Goal: Task Accomplishment & Management: Manage account settings

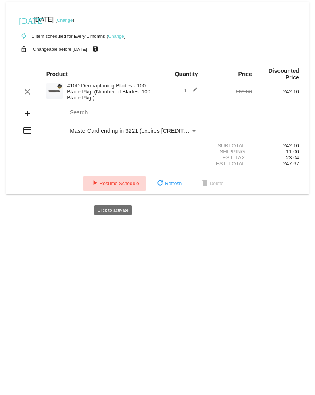
click at [106, 60] on span "play_arrow Resume Schedule" at bounding box center [114, 184] width 49 height 6
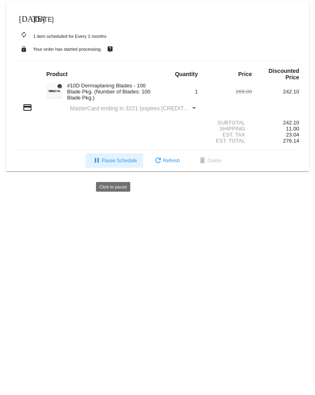
click at [126, 60] on span "pause Pause Schedule" at bounding box center [114, 161] width 45 height 6
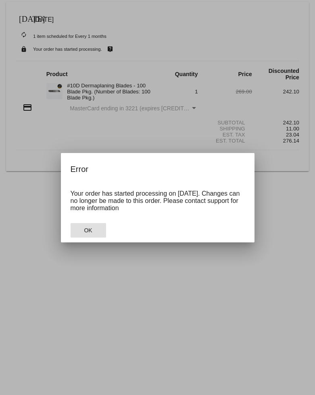
click at [87, 60] on span "OK" at bounding box center [88, 230] width 8 height 6
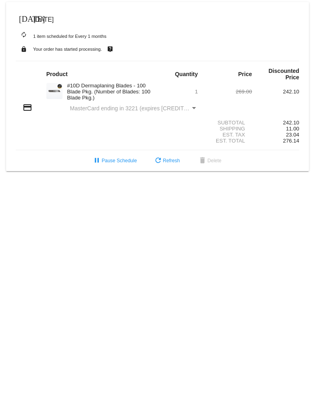
click at [155, 60] on section "Subtotal 242.10 Shipping 11.00 Est. Tax 23.04 Est. Total 276.14" at bounding box center [157, 132] width 283 height 37
click at [172, 60] on span "MasterCard ending in 3221 (expires [CREDIT_CARD_DATA])" at bounding box center [147, 108] width 154 height 6
